Goal: Navigation & Orientation: Find specific page/section

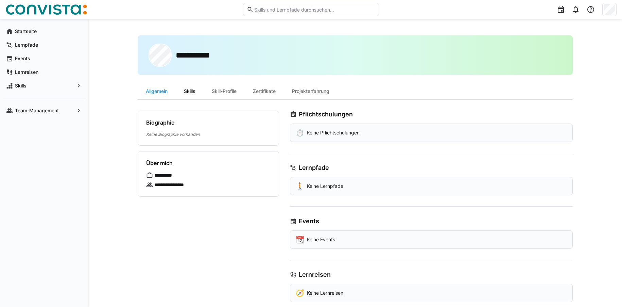
click at [187, 91] on div "Skills" at bounding box center [190, 91] width 28 height 16
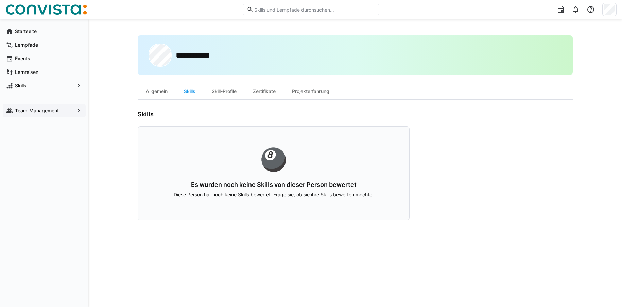
click at [61, 109] on span "Team-Management" at bounding box center [44, 110] width 60 height 7
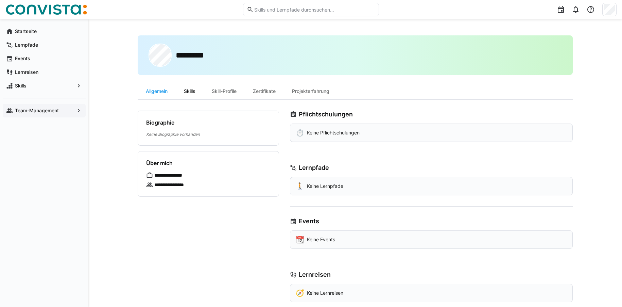
click at [189, 90] on div "Skills" at bounding box center [190, 91] width 28 height 16
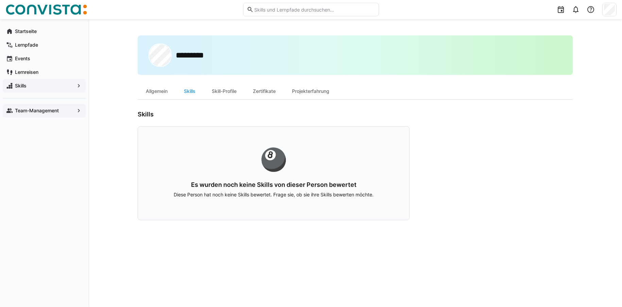
click at [29, 85] on span "Skills" at bounding box center [44, 85] width 60 height 7
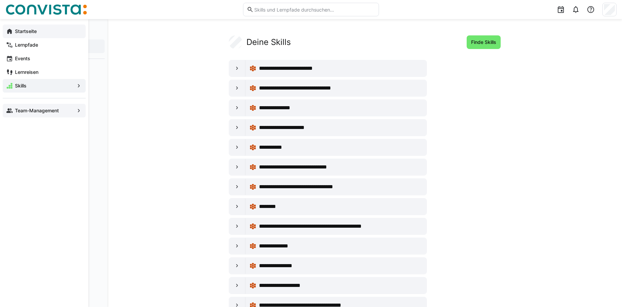
click at [9, 30] on eds-icon at bounding box center [9, 31] width 7 height 7
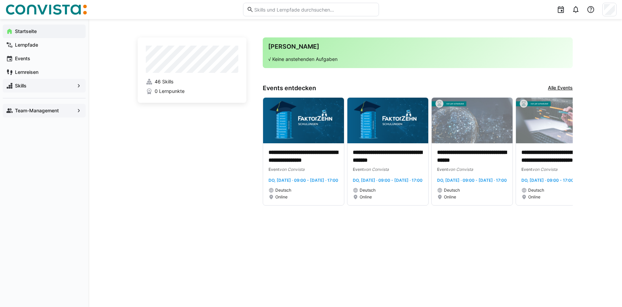
click at [0, 0] on app-navigation-label "Team-Management" at bounding box center [0, 0] width 0 height 0
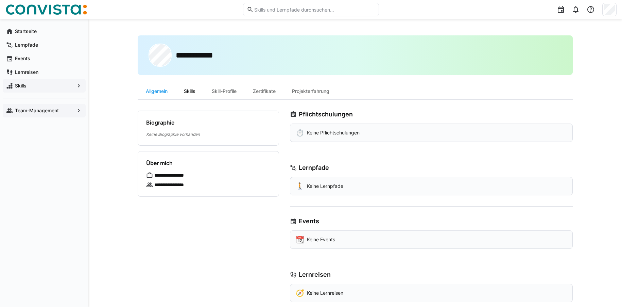
click at [196, 93] on div "Skills" at bounding box center [190, 91] width 28 height 16
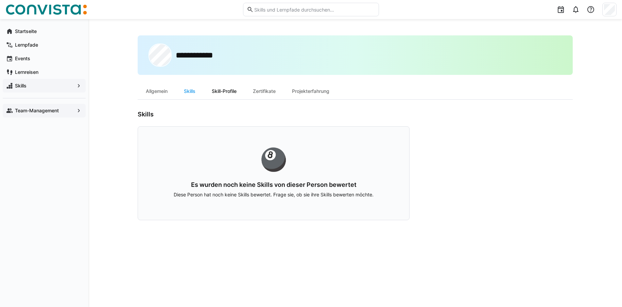
click at [229, 92] on div "Skill-Profile" at bounding box center [224, 91] width 41 height 16
click at [192, 90] on div "Skills" at bounding box center [190, 91] width 28 height 16
click at [271, 92] on div "Zertifikate" at bounding box center [264, 91] width 39 height 16
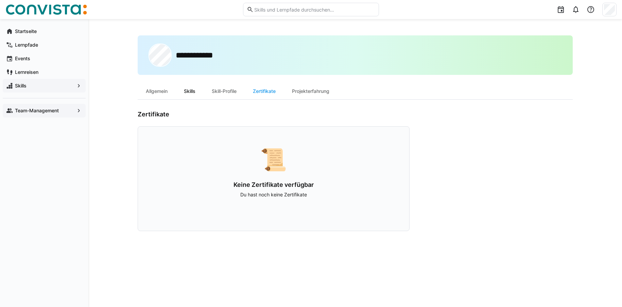
click at [193, 93] on div "Skills" at bounding box center [190, 91] width 28 height 16
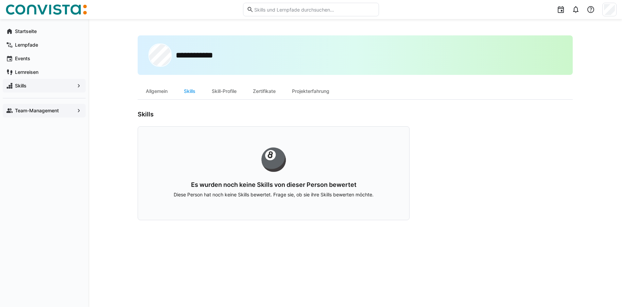
click at [0, 0] on app-navigation-label "Team-Management" at bounding box center [0, 0] width 0 height 0
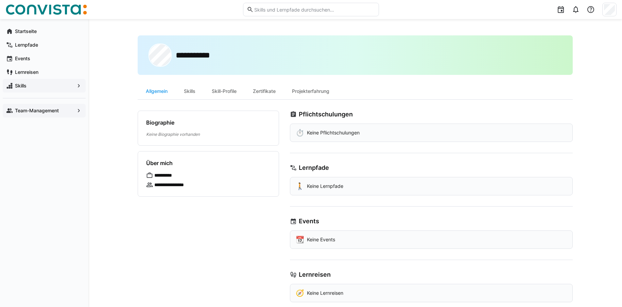
click at [0, 0] on app-navigation-label "Team-Management" at bounding box center [0, 0] width 0 height 0
